Goal: Information Seeking & Learning: Check status

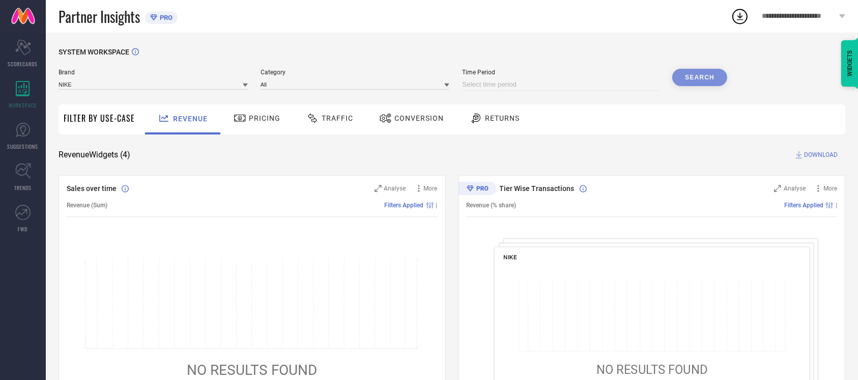
click at [395, 115] on span "Conversion" at bounding box center [418, 118] width 49 height 8
click at [389, 114] on icon at bounding box center [385, 118] width 13 height 12
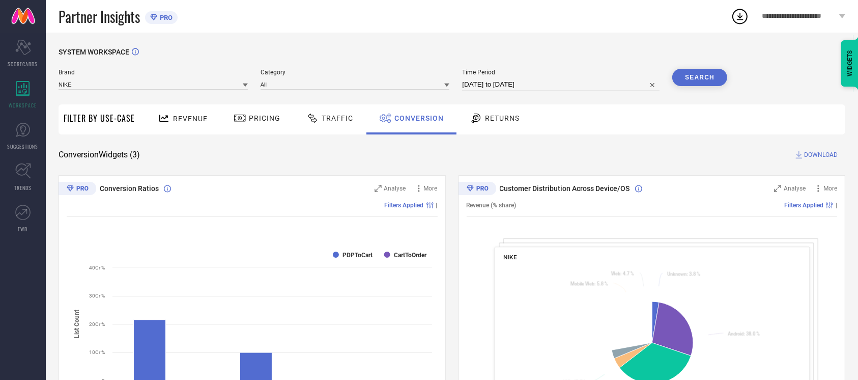
select select "7"
select select "2025"
select select "8"
select select "2025"
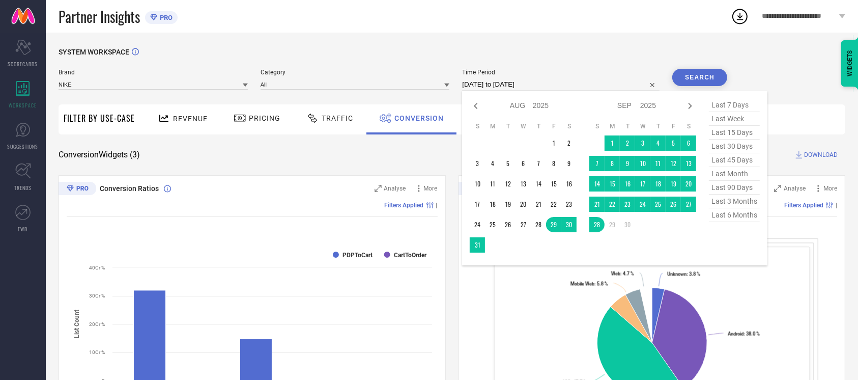
click at [579, 81] on input "[DATE] to [DATE]" at bounding box center [560, 84] width 197 height 12
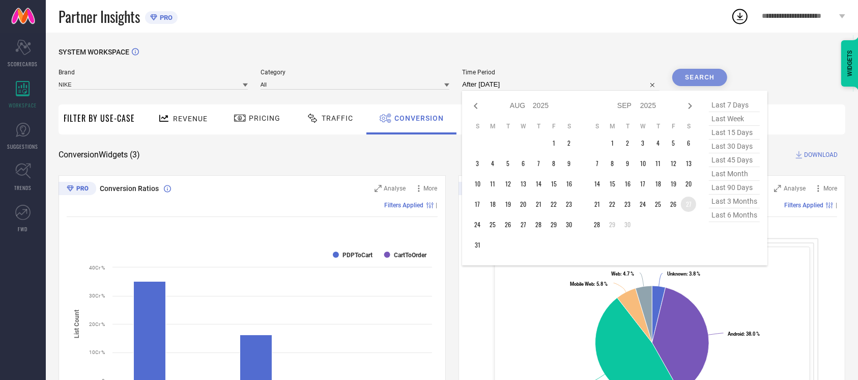
click at [684, 199] on td "27" at bounding box center [688, 203] width 15 height 15
type input "[DATE] to [DATE]"
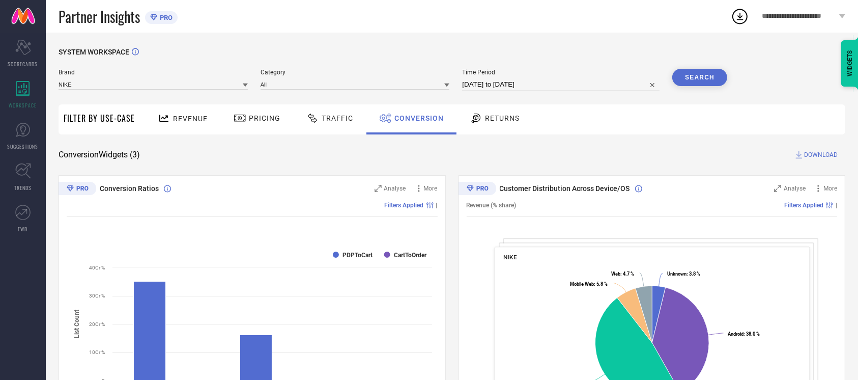
click at [711, 70] on button "Search" at bounding box center [699, 77] width 55 height 17
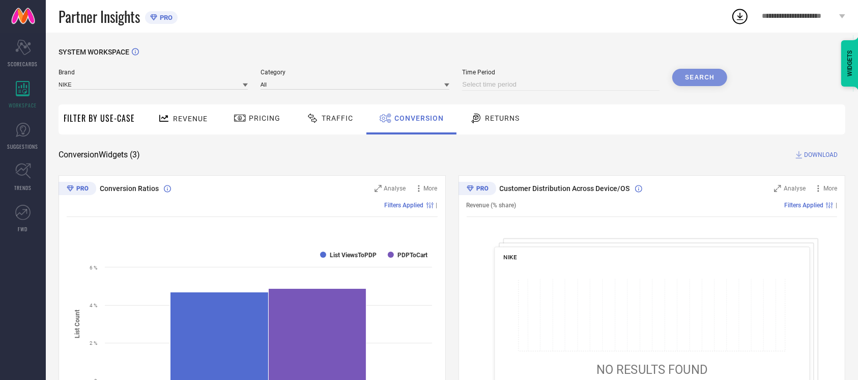
select select "9"
select select "2025"
select select "10"
select select "2025"
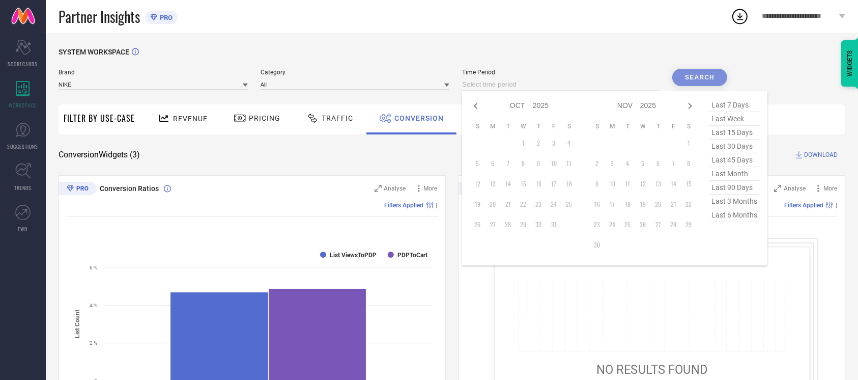
click at [541, 87] on input at bounding box center [560, 84] width 197 height 12
click at [478, 104] on icon at bounding box center [476, 106] width 12 height 12
select select "8"
select select "2025"
select select "9"
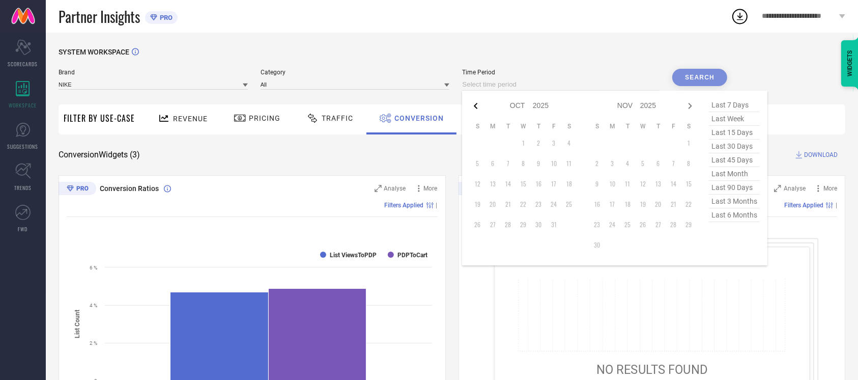
select select "2025"
click at [472, 228] on td "28" at bounding box center [477, 224] width 15 height 15
type input "[DATE] to [DATE]"
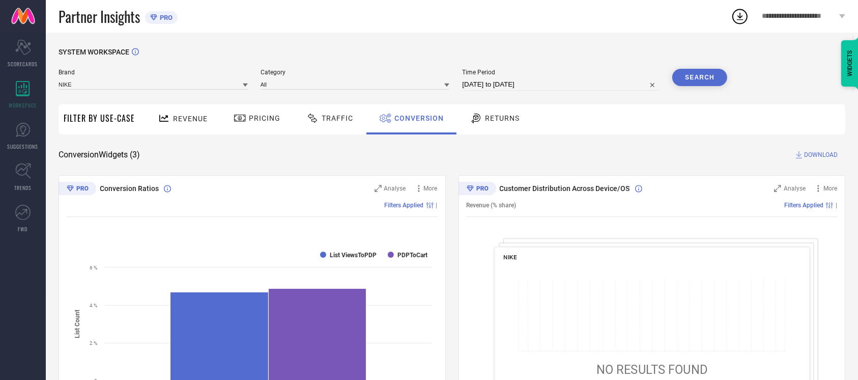
click at [700, 75] on button "Search" at bounding box center [699, 77] width 55 height 17
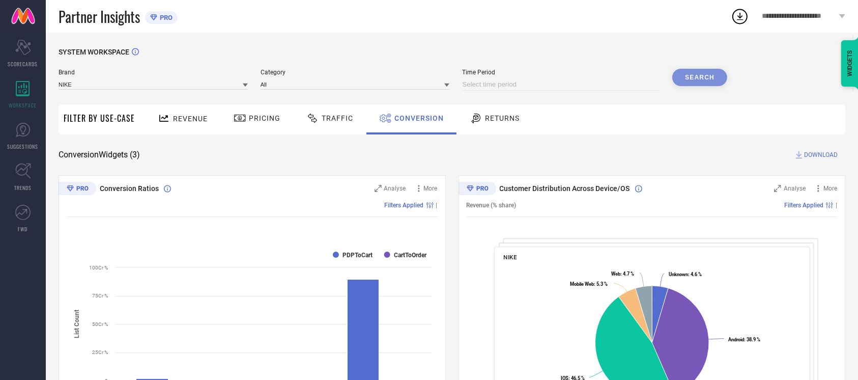
click at [436, 147] on div "SYSTEM WORKSPACE Brand NIKE Category All Time Period Search Filter By Use-Case …" at bounding box center [452, 372] width 787 height 649
click at [224, 7] on div "Partner Insights PRO" at bounding box center [395, 16] width 672 height 33
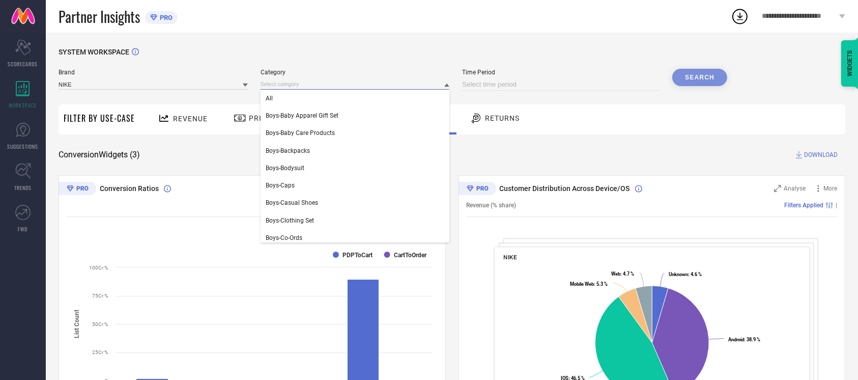
click at [393, 88] on input at bounding box center [355, 84] width 189 height 11
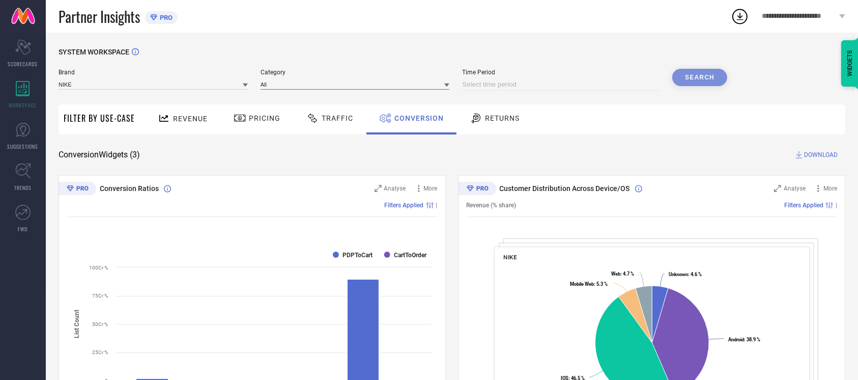
click at [393, 88] on input at bounding box center [355, 84] width 189 height 11
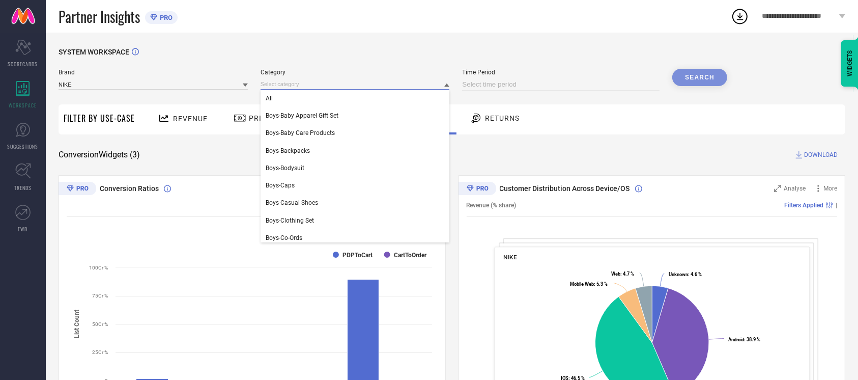
click at [393, 88] on input at bounding box center [355, 84] width 189 height 11
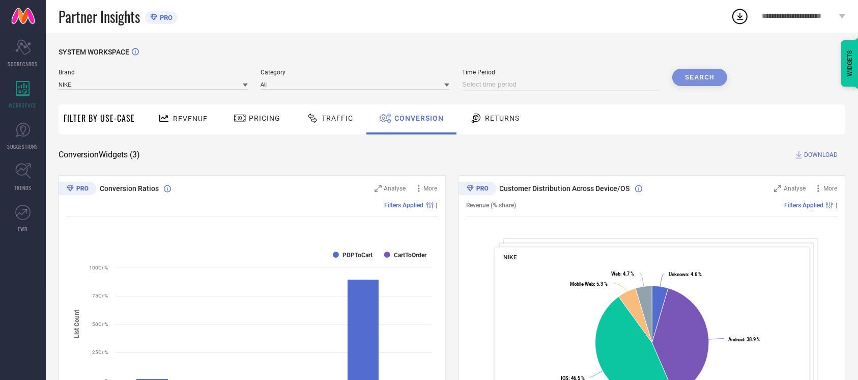
click at [425, 34] on div "SYSTEM WORKSPACE Brand NIKE Category All Time Period Search Filter By Use-Case …" at bounding box center [452, 372] width 812 height 679
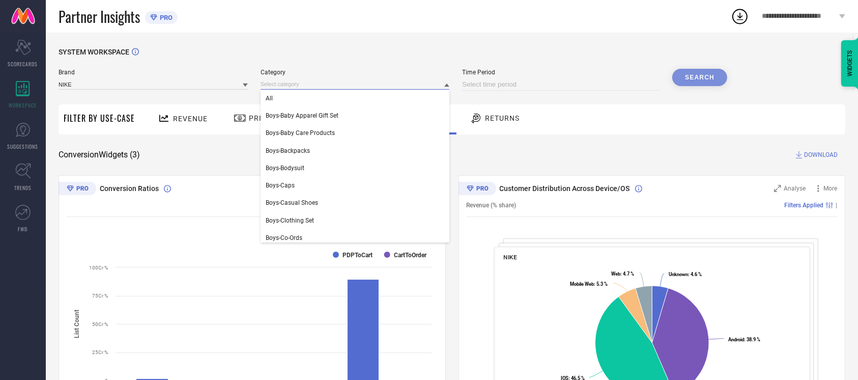
click at [441, 88] on input at bounding box center [355, 84] width 189 height 11
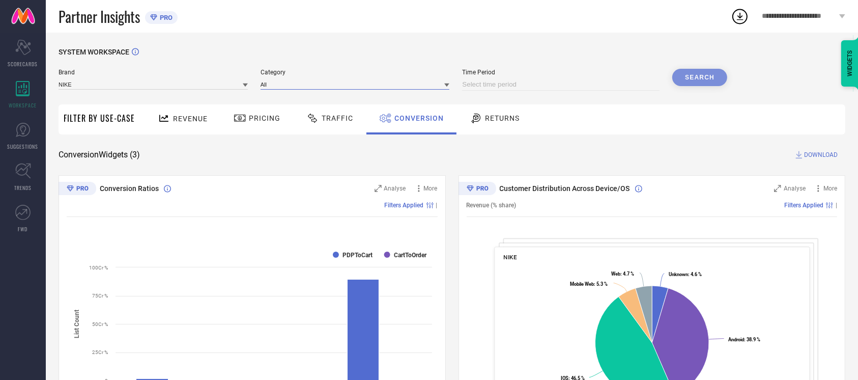
click at [441, 88] on input at bounding box center [355, 84] width 189 height 11
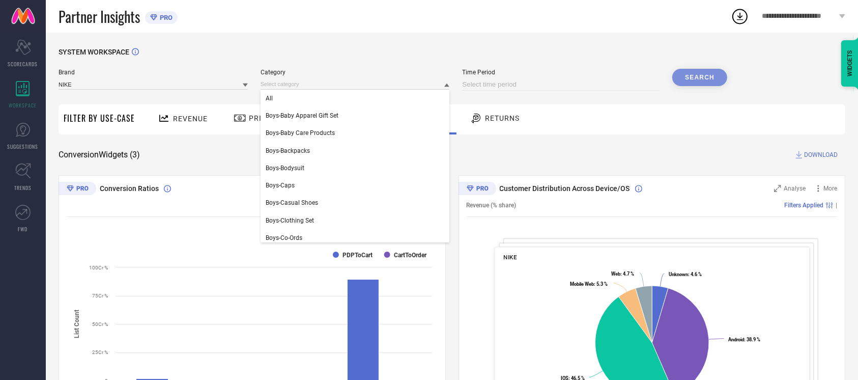
click at [450, 37] on div "SYSTEM WORKSPACE Brand NIKE Category All Boys-Baby Apparel Gift Set Boys-Baby C…" at bounding box center [452, 372] width 812 height 679
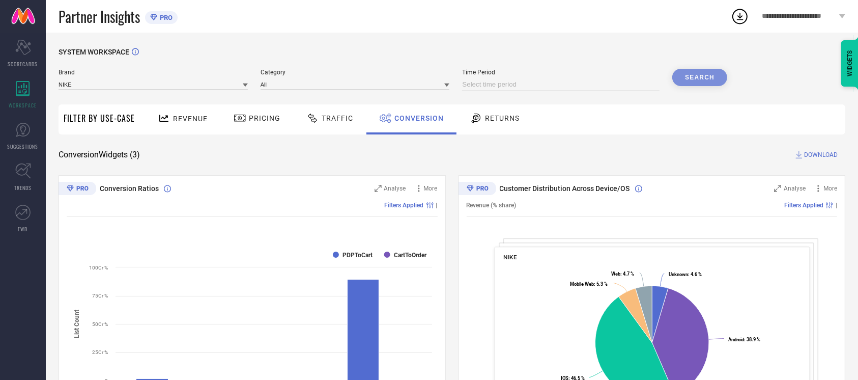
click at [445, 84] on icon at bounding box center [446, 85] width 5 height 4
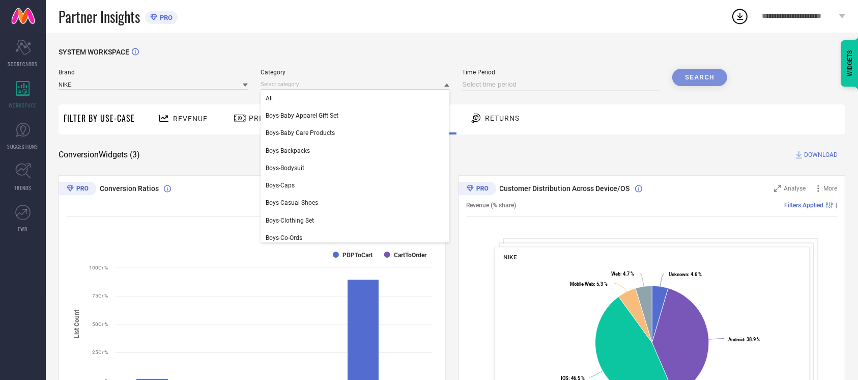
click at [445, 84] on icon at bounding box center [446, 85] width 5 height 4
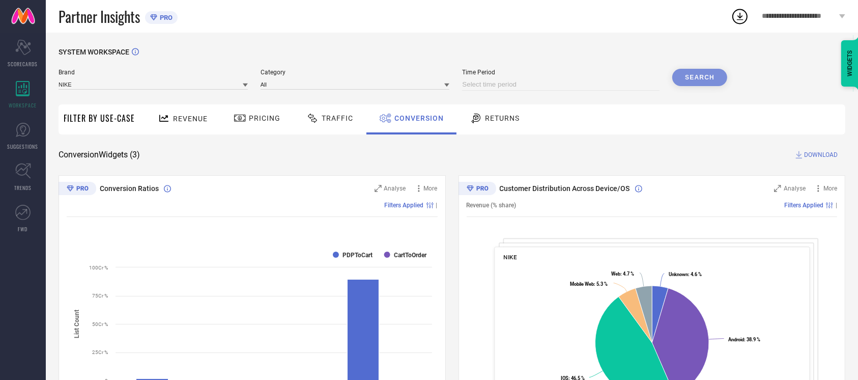
click at [445, 84] on icon at bounding box center [446, 85] width 5 height 4
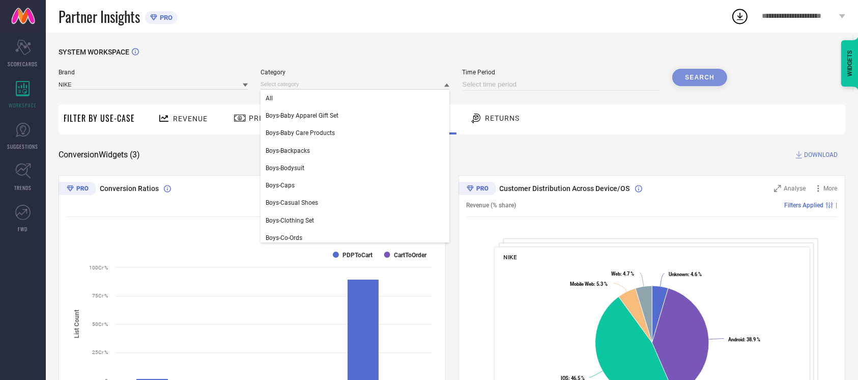
click at [445, 84] on icon at bounding box center [446, 85] width 5 height 4
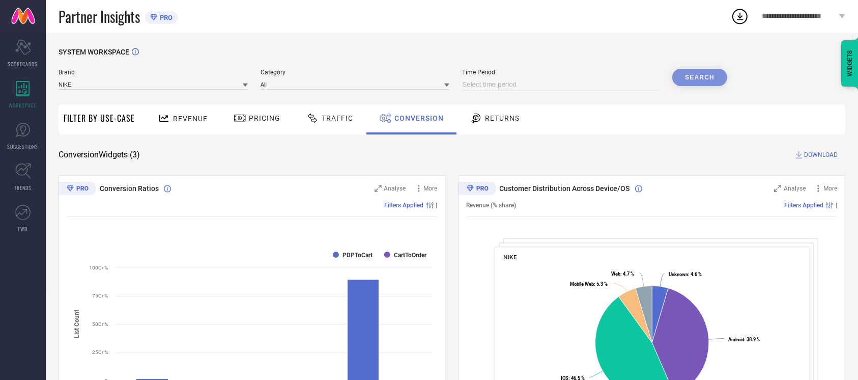
click at [445, 84] on icon at bounding box center [446, 85] width 5 height 4
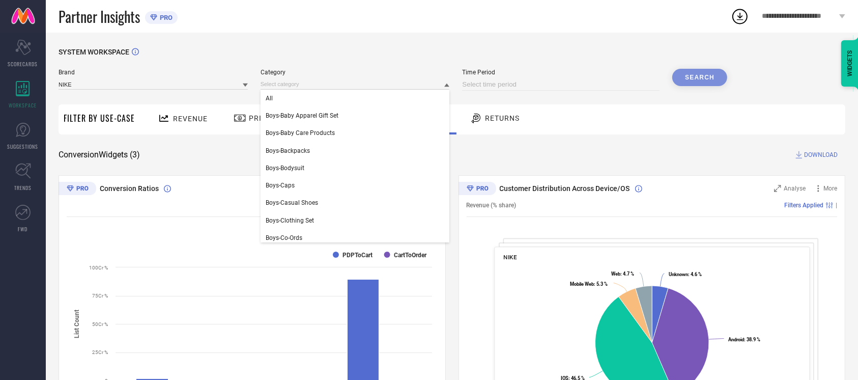
click at [445, 84] on icon at bounding box center [446, 85] width 5 height 4
click at [354, 84] on input at bounding box center [355, 84] width 189 height 11
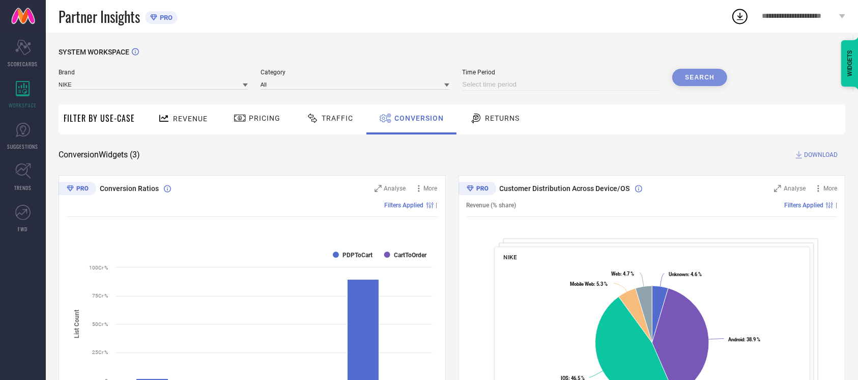
click at [370, 54] on div "SYSTEM WORKSPACE" at bounding box center [452, 58] width 787 height 21
click at [446, 84] on icon at bounding box center [446, 85] width 5 height 4
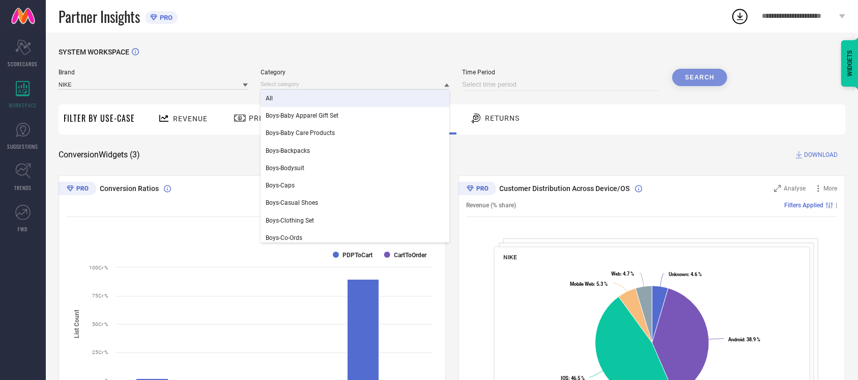
click at [334, 59] on div "SYSTEM WORKSPACE" at bounding box center [452, 58] width 787 height 21
click at [331, 89] on input at bounding box center [355, 84] width 189 height 11
click at [293, 66] on div "SYSTEM WORKSPACE" at bounding box center [452, 58] width 787 height 21
click at [296, 80] on input at bounding box center [355, 84] width 189 height 11
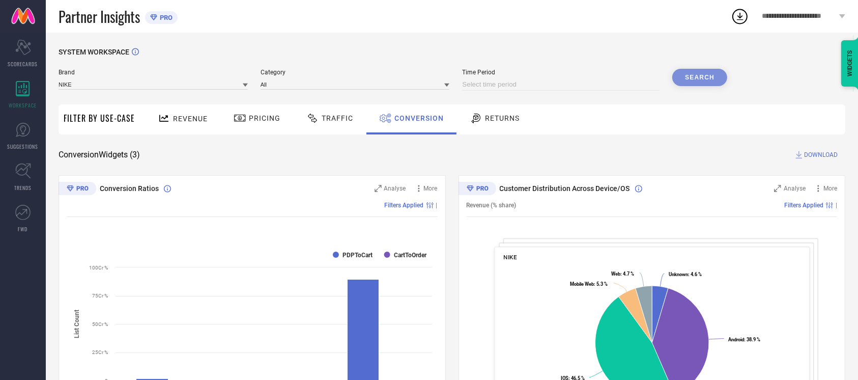
click at [446, 86] on icon at bounding box center [446, 84] width 5 height 5
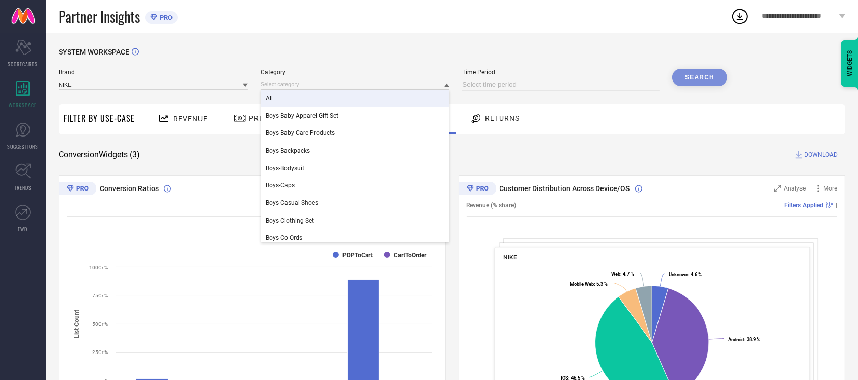
click at [281, 58] on div "SYSTEM WORKSPACE" at bounding box center [452, 58] width 787 height 21
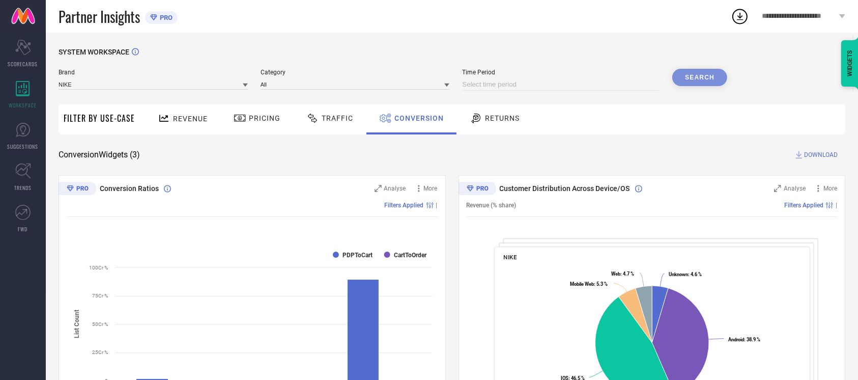
click at [279, 76] on span "Category" at bounding box center [355, 72] width 189 height 7
click at [467, 70] on span "Time Period" at bounding box center [560, 72] width 197 height 7
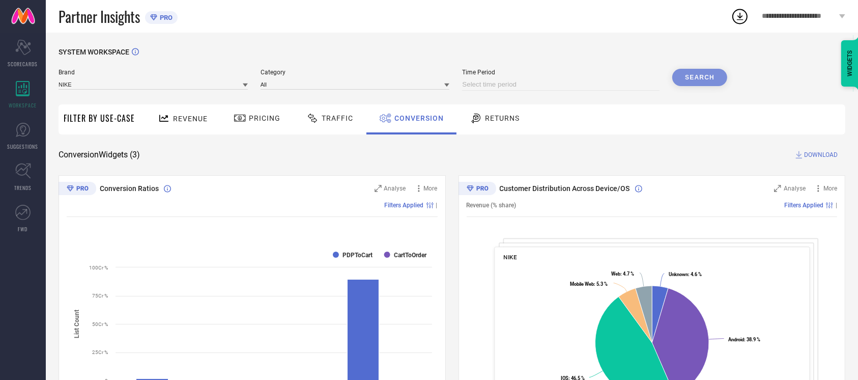
click at [480, 72] on span "Time Period" at bounding box center [560, 72] width 197 height 7
click at [471, 72] on span "Time Period" at bounding box center [560, 72] width 197 height 7
click at [277, 71] on span "Category" at bounding box center [355, 72] width 189 height 7
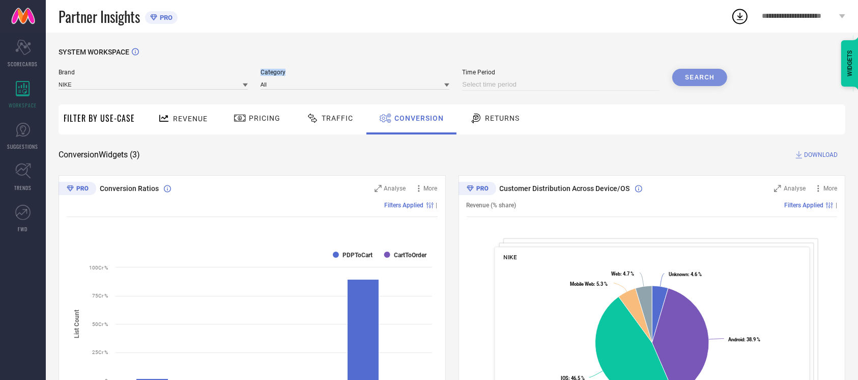
click at [277, 71] on span "Category" at bounding box center [355, 72] width 189 height 7
click at [265, 71] on span "Category" at bounding box center [355, 72] width 189 height 7
drag, startPoint x: 260, startPoint y: 75, endPoint x: 288, endPoint y: 78, distance: 28.7
click at [288, 78] on div "Category All" at bounding box center [355, 80] width 189 height 22
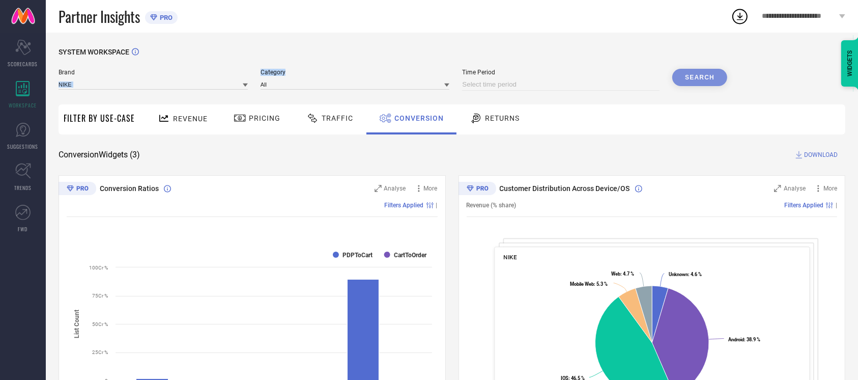
drag, startPoint x: 288, startPoint y: 72, endPoint x: 245, endPoint y: 73, distance: 42.8
click at [245, 73] on div "Brand NIKE Category All Time Period Search" at bounding box center [393, 80] width 669 height 22
click at [262, 70] on span "Category" at bounding box center [355, 72] width 189 height 7
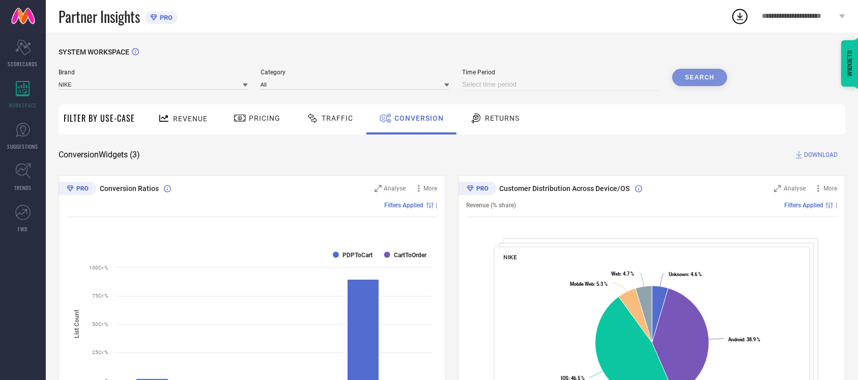
click at [464, 75] on span "Time Period" at bounding box center [560, 72] width 197 height 7
click at [524, 31] on div "Partner Insights PRO" at bounding box center [395, 16] width 672 height 33
click at [484, 74] on span "Time Period" at bounding box center [560, 72] width 197 height 7
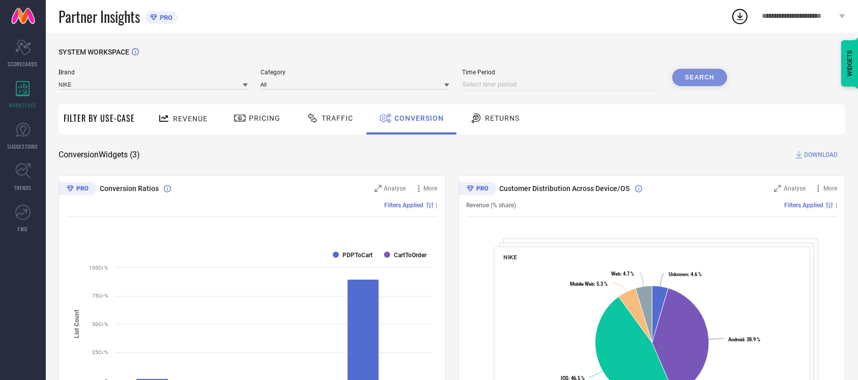
click at [468, 74] on span "Time Period" at bounding box center [560, 72] width 197 height 7
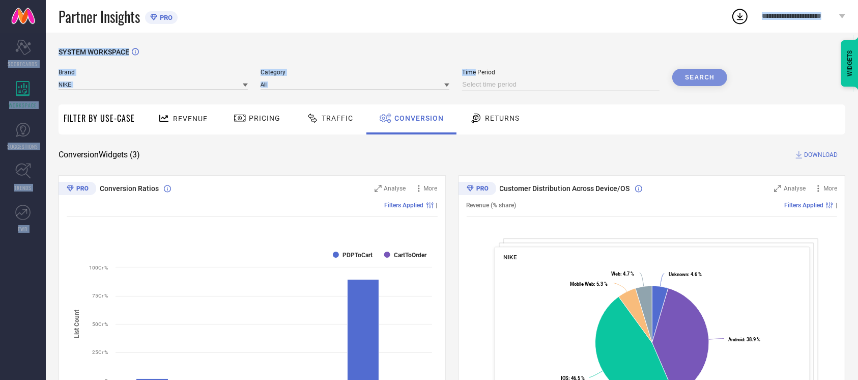
drag, startPoint x: 468, startPoint y: 74, endPoint x: 454, endPoint y: 31, distance: 45.1
click at [454, 31] on div "**********" at bounding box center [429, 356] width 858 height 712
click at [454, 31] on div "Partner Insights PRO" at bounding box center [395, 16] width 672 height 33
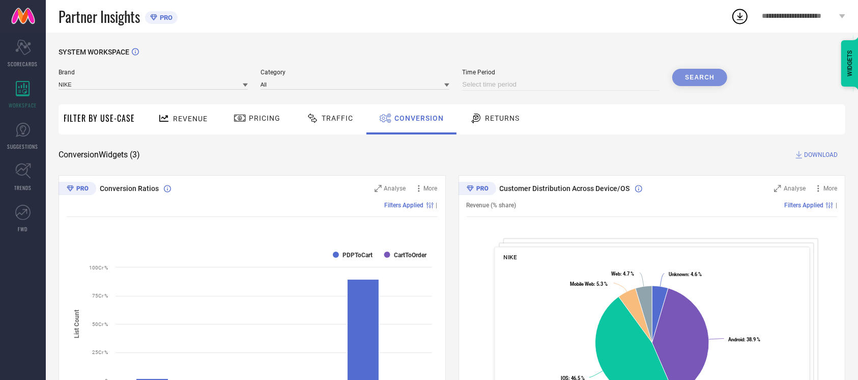
click at [470, 74] on span "Time Period" at bounding box center [560, 72] width 197 height 7
click at [481, 74] on span "Time Period" at bounding box center [560, 72] width 197 height 7
click at [467, 70] on span "Time Period" at bounding box center [560, 72] width 197 height 7
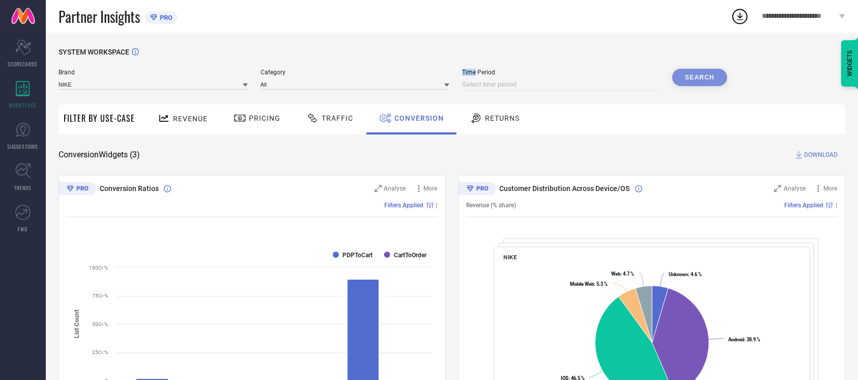
click at [467, 70] on span "Time Period" at bounding box center [560, 72] width 197 height 7
click at [488, 74] on span "Time Period" at bounding box center [560, 72] width 197 height 7
click at [467, 72] on span "Time Period" at bounding box center [560, 72] width 197 height 7
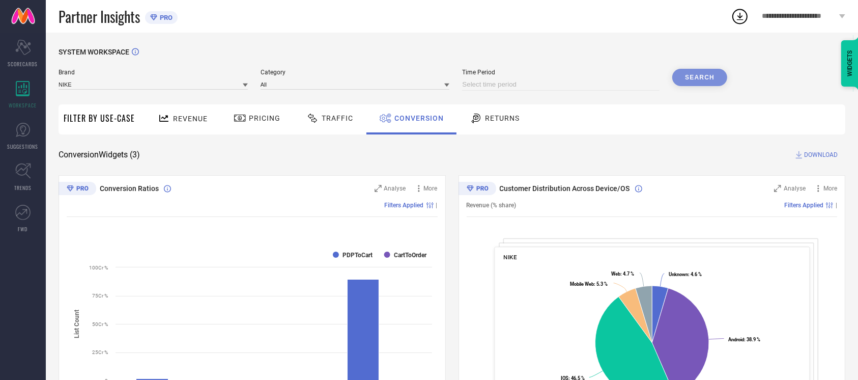
click at [481, 70] on span "Time Period" at bounding box center [560, 72] width 197 height 7
click at [466, 73] on span "Time Period" at bounding box center [560, 72] width 197 height 7
click at [478, 73] on span "Time Period" at bounding box center [560, 72] width 197 height 7
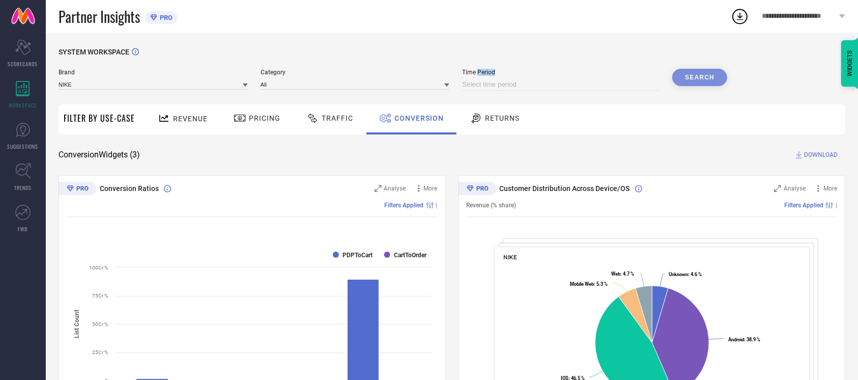
click at [478, 73] on span "Time Period" at bounding box center [560, 72] width 197 height 7
click at [466, 73] on span "Time Period" at bounding box center [560, 72] width 197 height 7
click at [474, 73] on span "Time Period" at bounding box center [560, 72] width 197 height 7
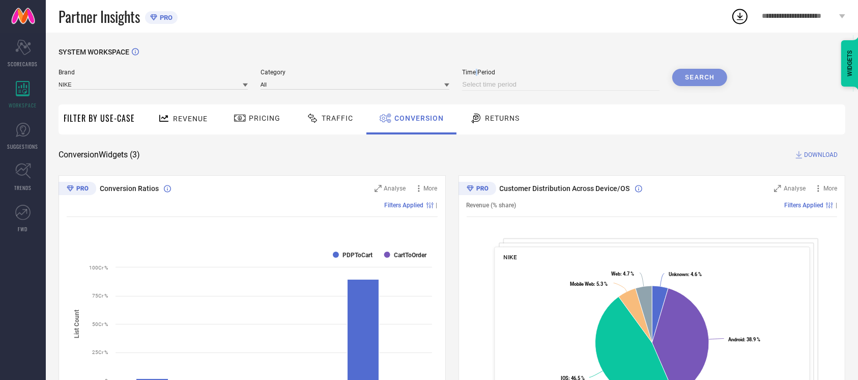
click at [477, 73] on span "Time Period" at bounding box center [560, 72] width 197 height 7
click at [468, 73] on span "Time Period" at bounding box center [560, 72] width 197 height 7
click at [478, 74] on span "Time Period" at bounding box center [560, 72] width 197 height 7
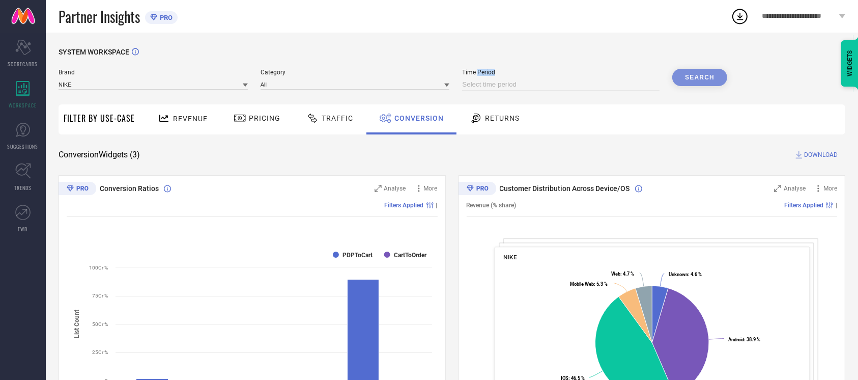
click at [478, 74] on span "Time Period" at bounding box center [560, 72] width 197 height 7
click at [465, 74] on span "Time Period" at bounding box center [560, 72] width 197 height 7
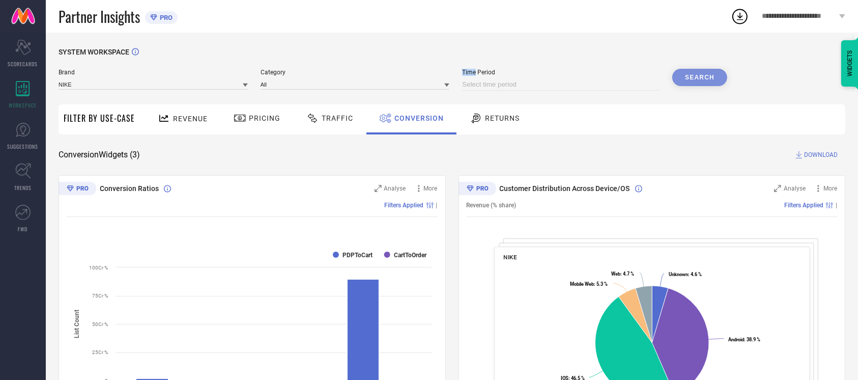
click at [465, 74] on span "Time Period" at bounding box center [560, 72] width 197 height 7
click at [485, 73] on span "Time Period" at bounding box center [560, 72] width 197 height 7
click at [464, 72] on span "Time Period" at bounding box center [560, 72] width 197 height 7
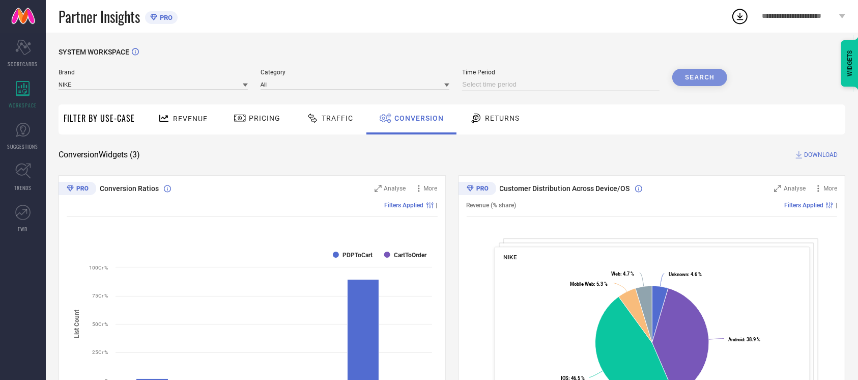
click at [477, 72] on span "Time Period" at bounding box center [560, 72] width 197 height 7
click at [468, 72] on span "Time Period" at bounding box center [560, 72] width 197 height 7
drag, startPoint x: 468, startPoint y: 72, endPoint x: 486, endPoint y: 74, distance: 18.4
click at [486, 74] on span "Time Period" at bounding box center [560, 72] width 197 height 7
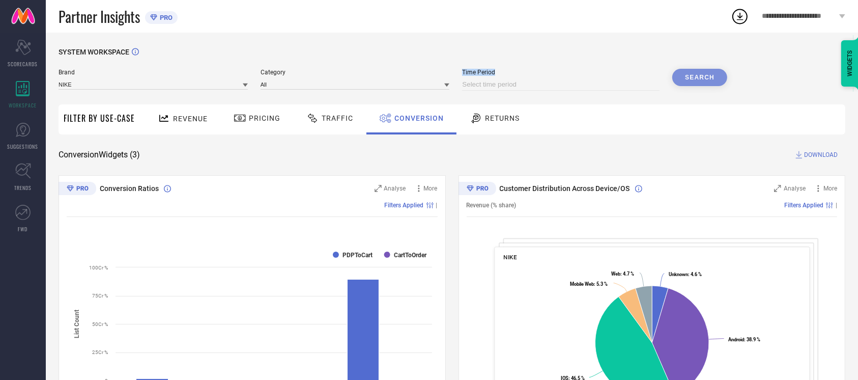
click at [486, 74] on span "Time Period" at bounding box center [560, 72] width 197 height 7
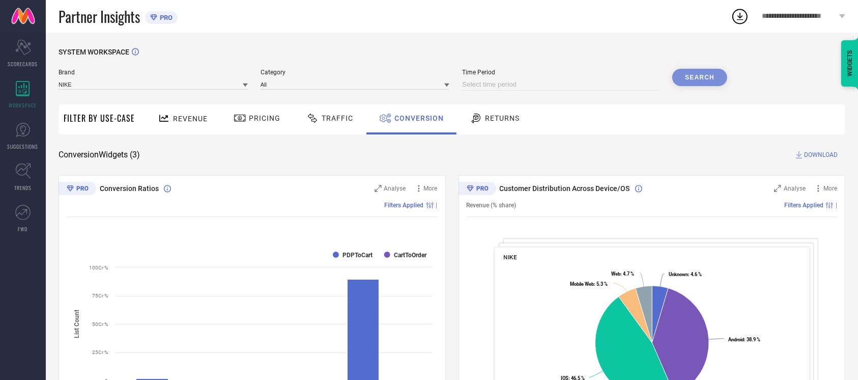
click at [464, 72] on span "Time Period" at bounding box center [560, 72] width 197 height 7
drag, startPoint x: 464, startPoint y: 72, endPoint x: 480, endPoint y: 75, distance: 16.5
click at [480, 75] on span "Time Period" at bounding box center [560, 72] width 197 height 7
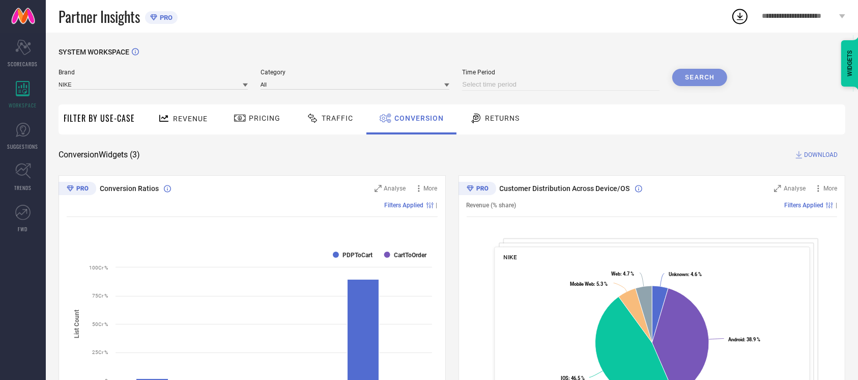
click at [480, 75] on span "Time Period" at bounding box center [560, 72] width 197 height 7
click at [469, 71] on span "Time Period" at bounding box center [560, 72] width 197 height 7
click at [480, 72] on span "Time Period" at bounding box center [560, 72] width 197 height 7
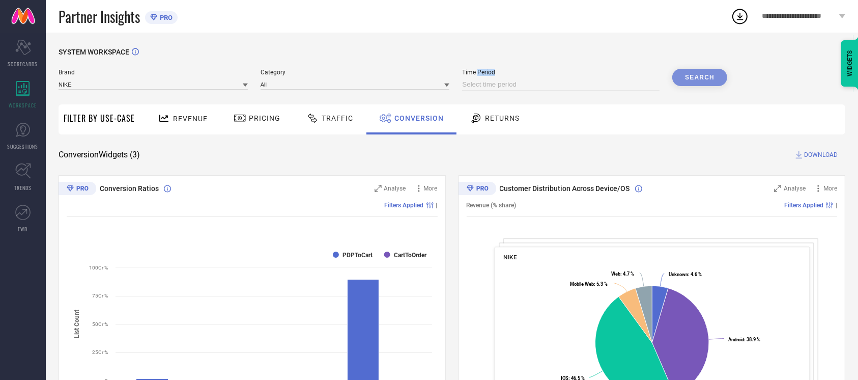
click at [480, 72] on span "Time Period" at bounding box center [560, 72] width 197 height 7
click at [466, 73] on span "Time Period" at bounding box center [560, 72] width 197 height 7
drag, startPoint x: 466, startPoint y: 73, endPoint x: 489, endPoint y: 74, distance: 23.9
click at [489, 74] on span "Time Period" at bounding box center [560, 72] width 197 height 7
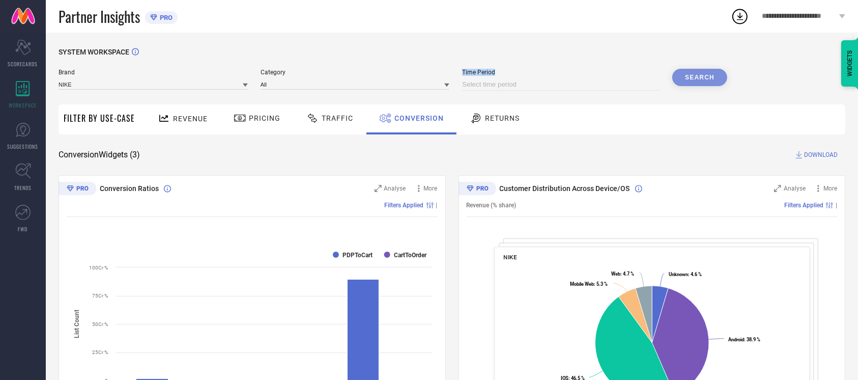
drag, startPoint x: 494, startPoint y: 73, endPoint x: 459, endPoint y: 74, distance: 34.1
click at [459, 74] on div "Brand NIKE Category All Time Period Search" at bounding box center [393, 80] width 669 height 22
click at [465, 73] on span "Time Period" at bounding box center [560, 72] width 197 height 7
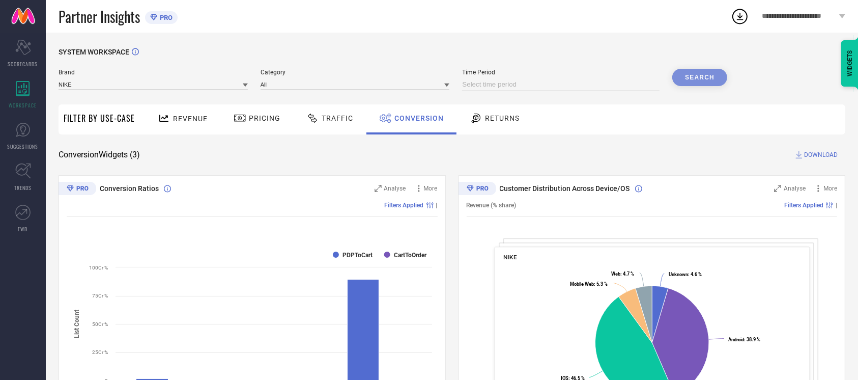
click at [476, 73] on span "Time Period" at bounding box center [560, 72] width 197 height 7
click at [468, 74] on span "Time Period" at bounding box center [560, 72] width 197 height 7
click at [489, 70] on span "Time Period" at bounding box center [560, 72] width 197 height 7
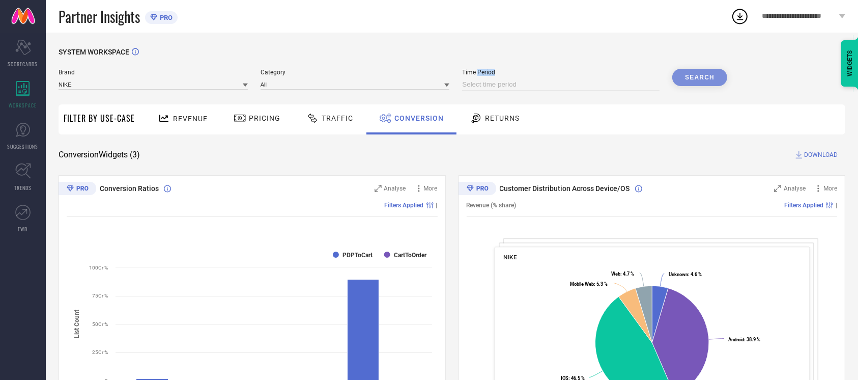
click at [489, 70] on span "Time Period" at bounding box center [560, 72] width 197 height 7
click at [465, 71] on span "Time Period" at bounding box center [560, 72] width 197 height 7
